Goal: Task Accomplishment & Management: Use online tool/utility

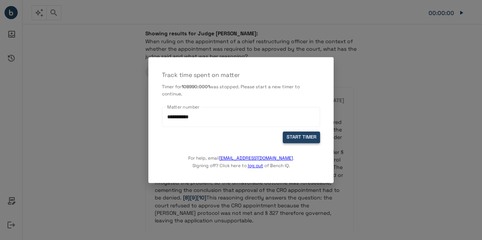
click at [302, 137] on button "START TIMER" at bounding box center [301, 138] width 37 height 12
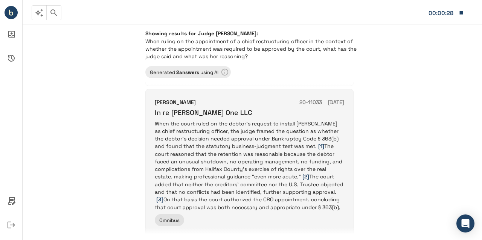
scroll to position [120, 0]
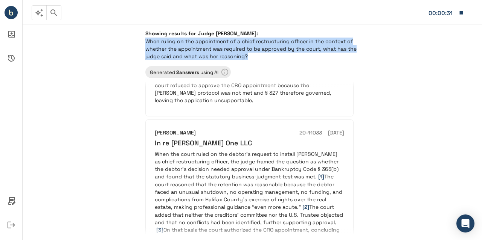
drag, startPoint x: 146, startPoint y: 40, endPoint x: 251, endPoint y: 55, distance: 106.4
click at [251, 55] on p "When ruling on the appointment of a chief restructuring officer in the context …" at bounding box center [252, 49] width 214 height 23
copy p "When ruling on the appointment of a chief restructuring officer in the context …"
click at [37, 16] on icon "button" at bounding box center [39, 12] width 9 height 9
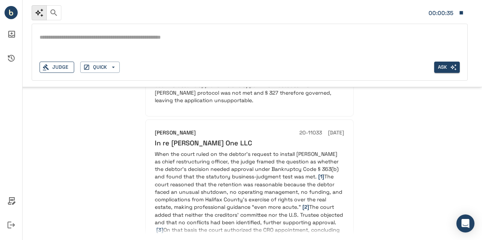
click at [60, 69] on div "Judge" at bounding box center [57, 68] width 35 height 12
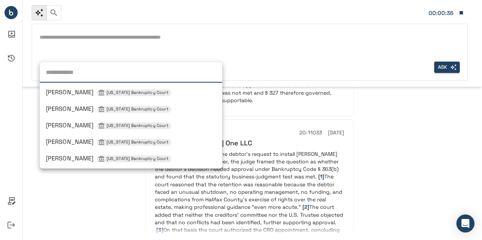
click at [78, 126] on span "[PERSON_NAME] [US_STATE] Bankruptcy Court" at bounding box center [108, 126] width 125 height 8
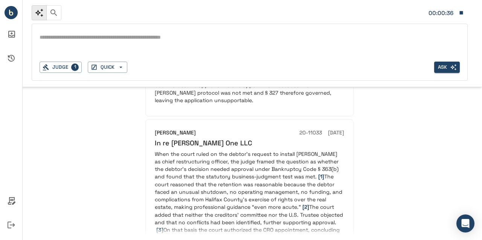
click at [79, 49] on div "*" at bounding box center [250, 44] width 420 height 24
click at [64, 34] on textarea at bounding box center [250, 37] width 420 height 9
paste textarea "**********"
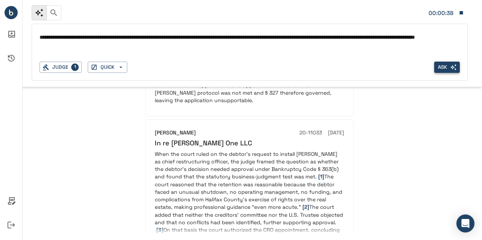
type textarea "**********"
click at [446, 66] on button "Ask" at bounding box center [447, 68] width 26 height 12
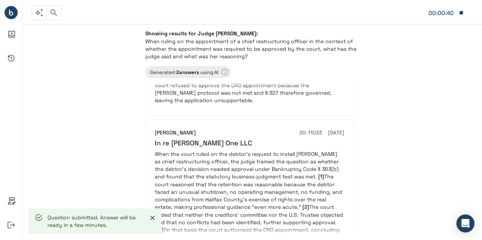
click at [461, 12] on icon "button" at bounding box center [460, 12] width 3 height 3
